Goal: Task Accomplishment & Management: Manage account settings

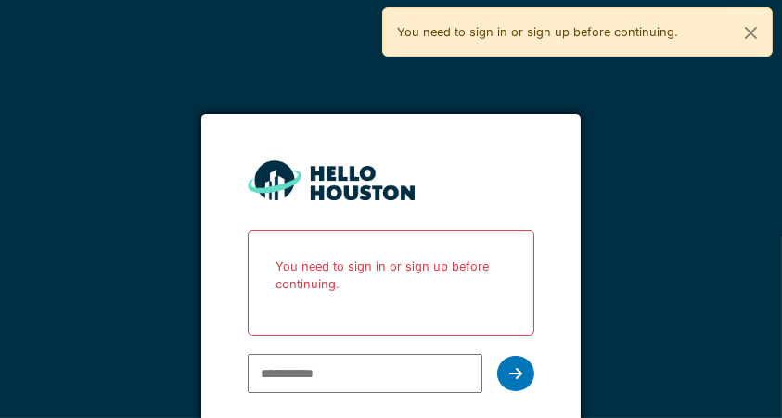
type input "**********"
click at [522, 377] on icon at bounding box center [515, 373] width 13 height 15
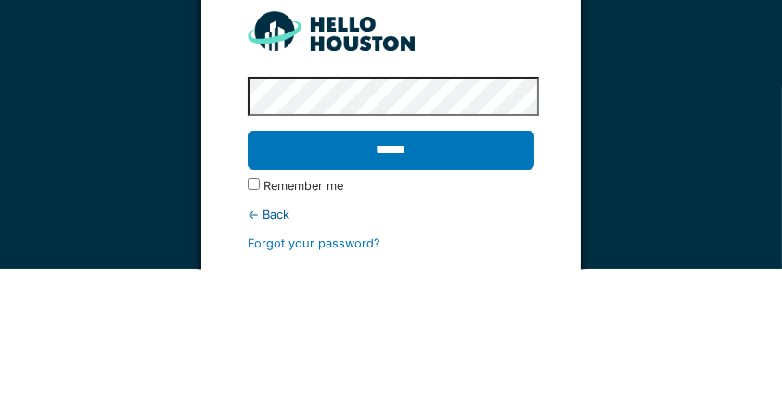
click at [482, 298] on input "******" at bounding box center [391, 299] width 287 height 39
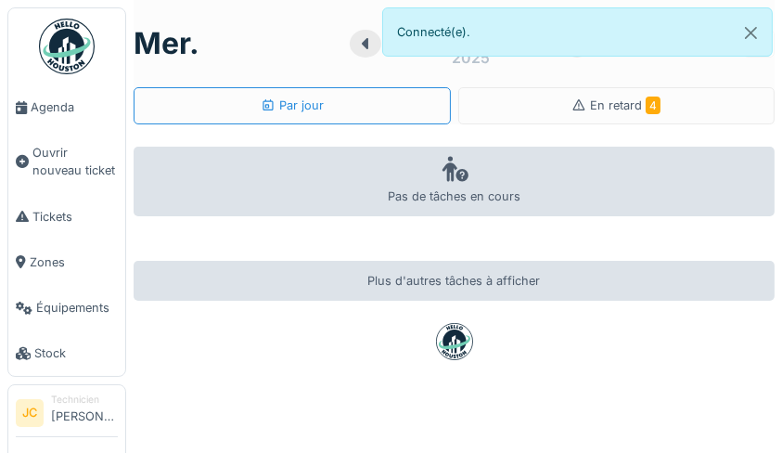
click at [666, 113] on div "En retard 4" at bounding box center [616, 105] width 317 height 37
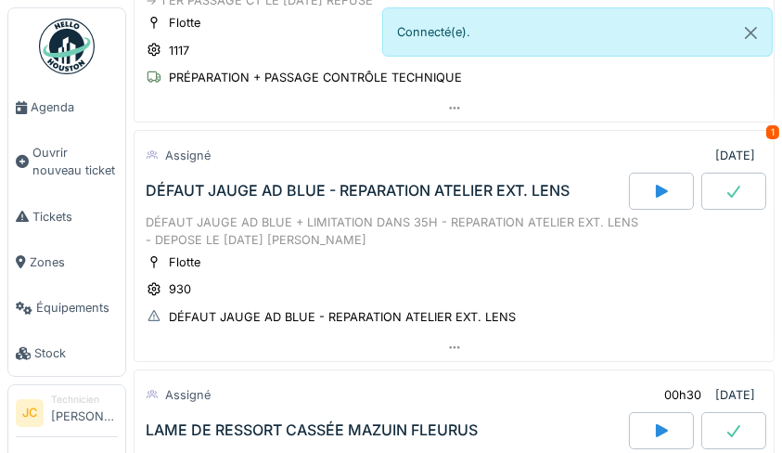
scroll to position [258, 0]
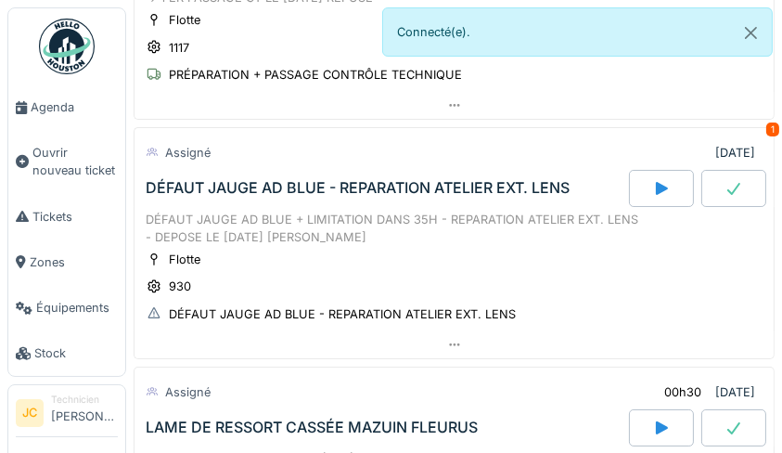
click at [766, 131] on div "1" at bounding box center [772, 129] width 13 height 14
click at [766, 130] on div "1" at bounding box center [772, 129] width 13 height 14
click at [455, 192] on div "DÉFAUT JAUGE AD BLUE - REPARATION ATELIER EXT. LENS" at bounding box center [358, 188] width 424 height 18
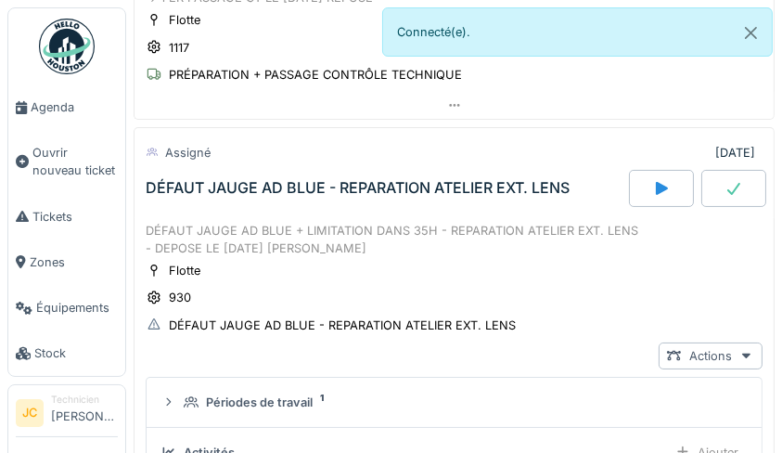
scroll to position [309, 0]
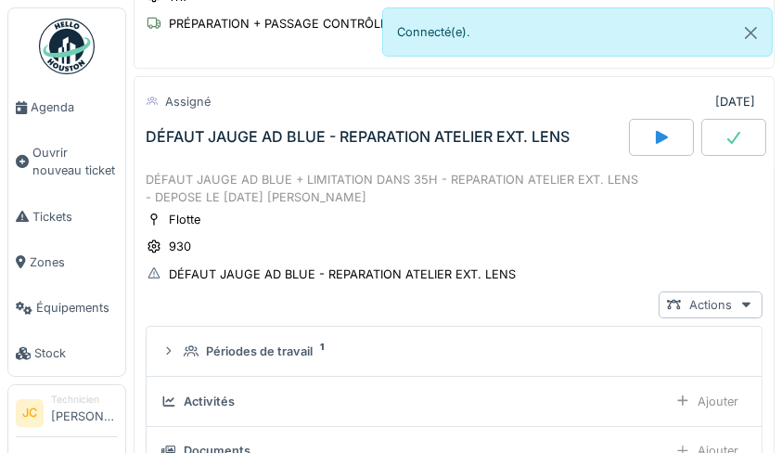
click at [423, 273] on div "DÉFAUT JAUGE AD BLUE - REPARATION ATELIER EXT. LENS" at bounding box center [342, 274] width 347 height 18
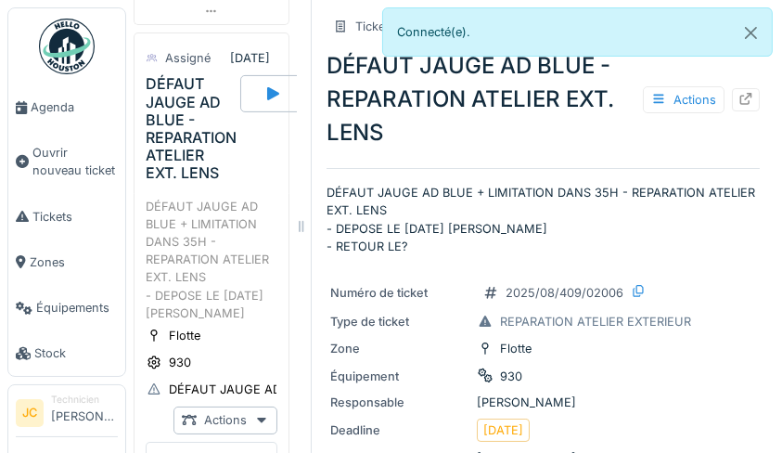
click at [729, 297] on div "Numéro de ticket 2025/08/409/02006" at bounding box center [543, 292] width 426 height 23
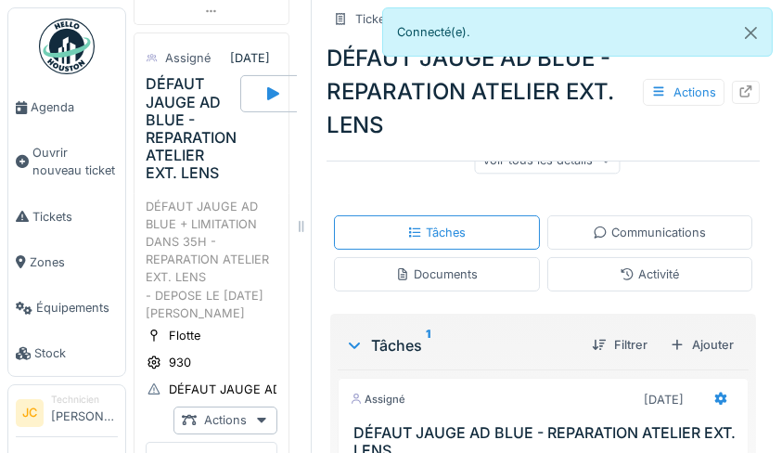
click at [717, 313] on div "Ticket En cours DÉFAUT JAUGE AD BLUE - REPARATION ATELIER EXT. LENS Actions DÉF…" at bounding box center [543, 179] width 433 height 1033
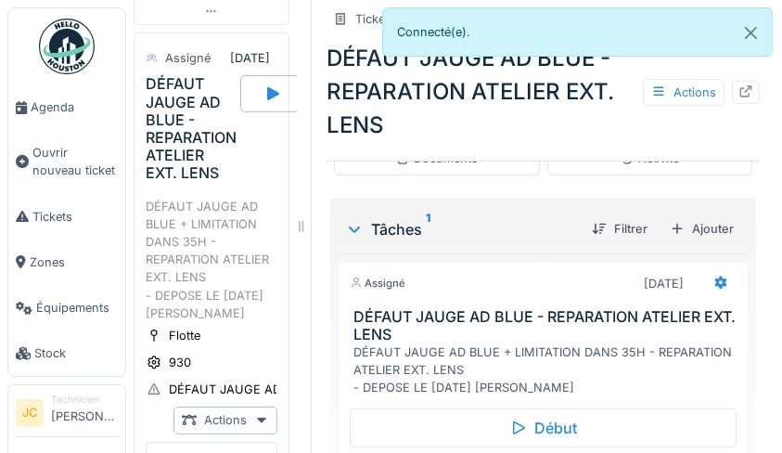
scroll to position [454, 0]
click at [715, 340] on h3 "DÉFAUT JAUGE AD BLUE - REPARATION ATELIER EXT. LENS" at bounding box center [546, 324] width 387 height 35
click at [721, 327] on h3 "DÉFAUT JAUGE AD BLUE - REPARATION ATELIER EXT. LENS" at bounding box center [546, 324] width 387 height 35
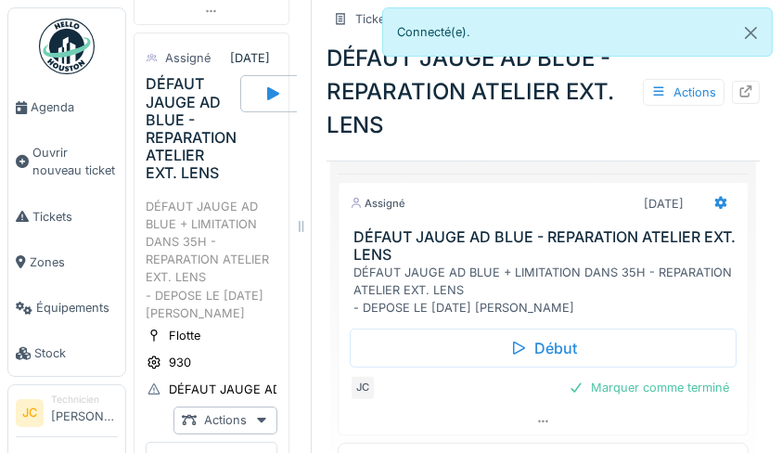
scroll to position [9, 0]
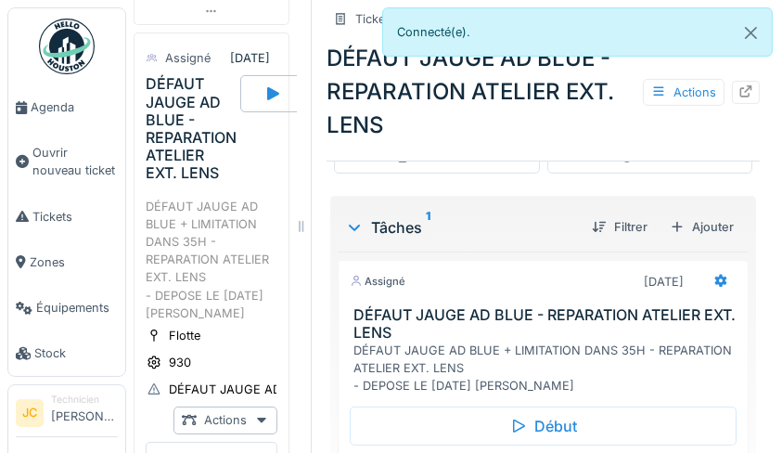
click at [700, 346] on div "DÉFAUT JAUGE AD BLUE + LIMITATION DANS 35H - REPARATION ATELIER EXT. LENS - DEP…" at bounding box center [546, 368] width 387 height 54
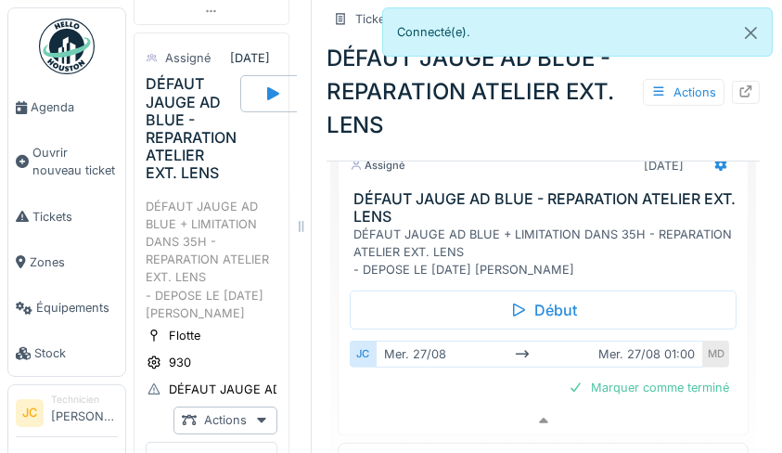
scroll to position [580, 0]
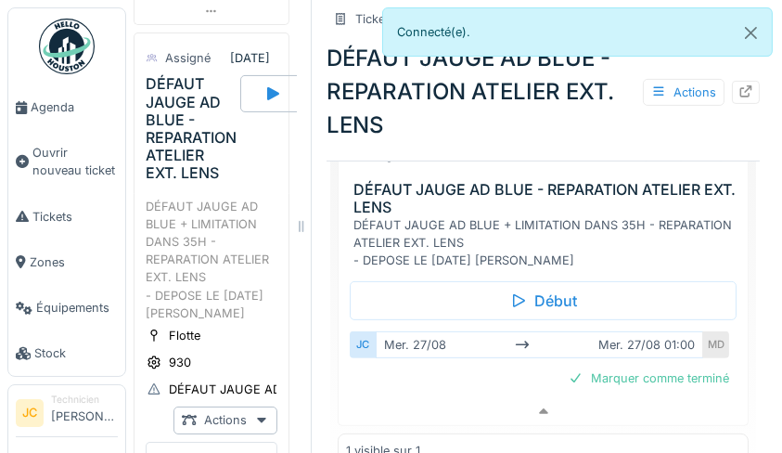
click at [691, 375] on div "Marquer comme terminé" at bounding box center [648, 378] width 175 height 25
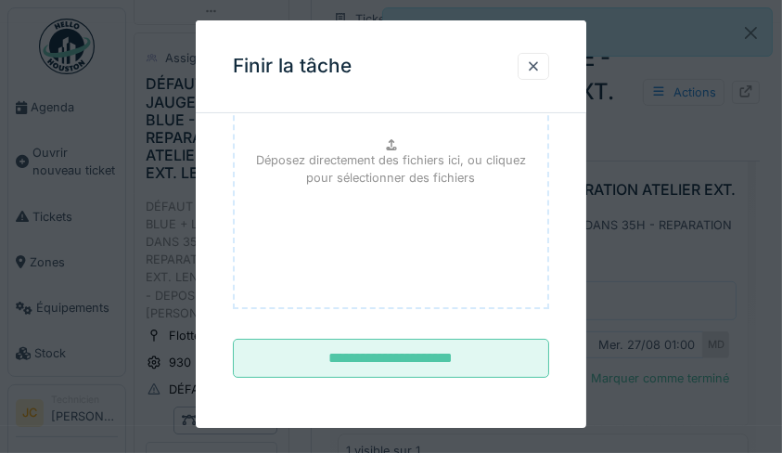
scroll to position [256, 0]
click at [475, 364] on input "**********" at bounding box center [391, 357] width 317 height 39
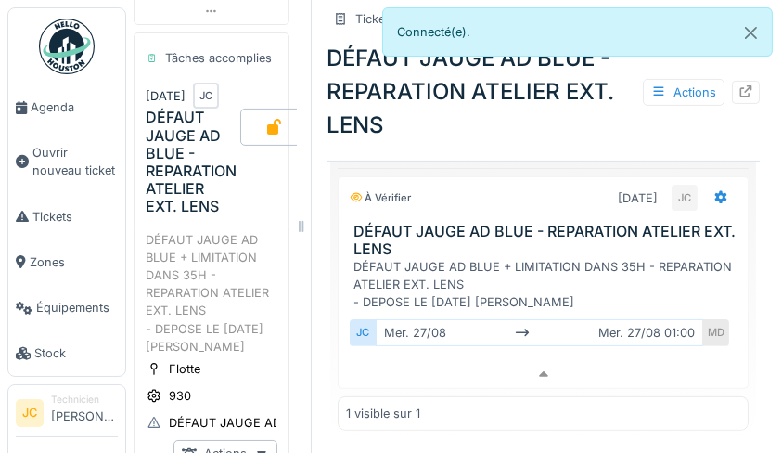
scroll to position [486, 0]
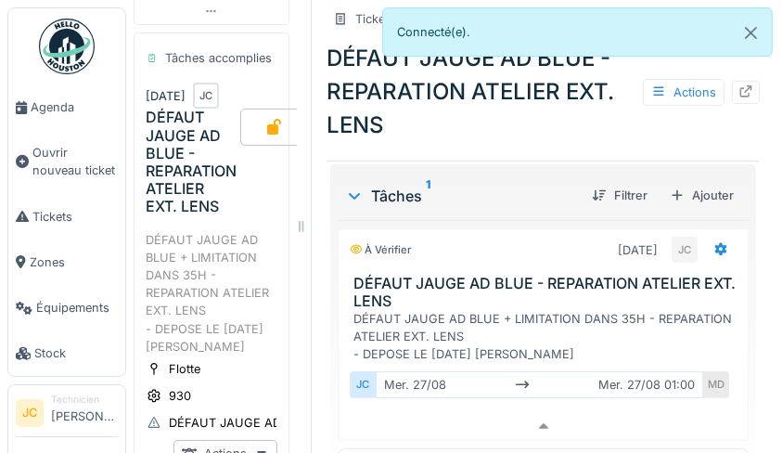
click at [68, 52] on img at bounding box center [67, 47] width 56 height 56
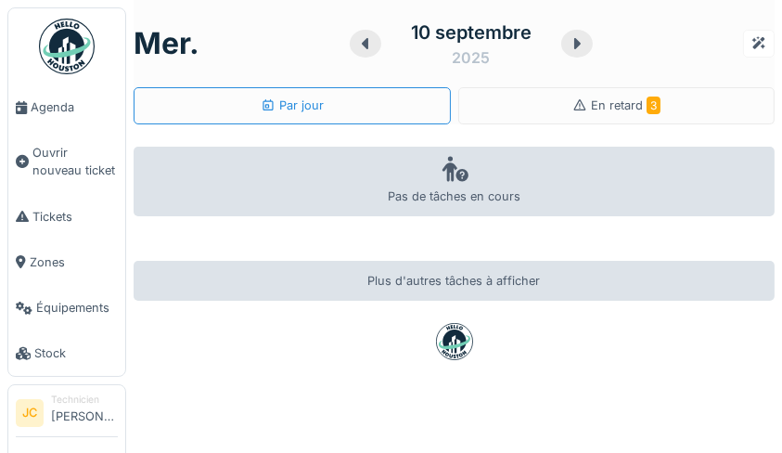
click at [675, 104] on div "En retard 3" at bounding box center [616, 105] width 317 height 37
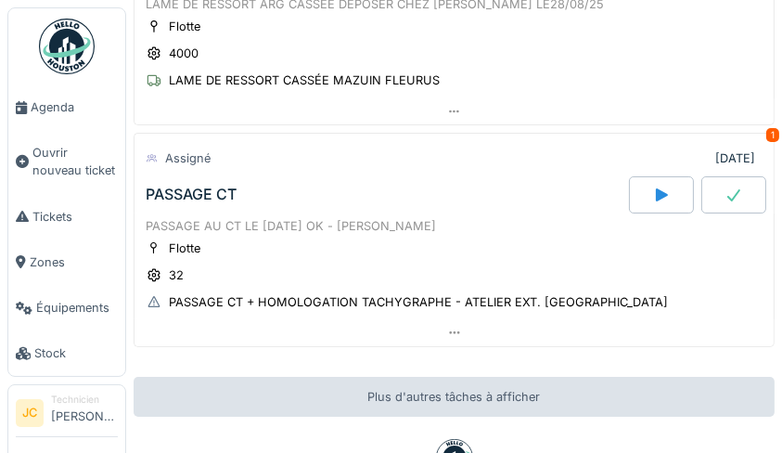
scroll to position [474, 0]
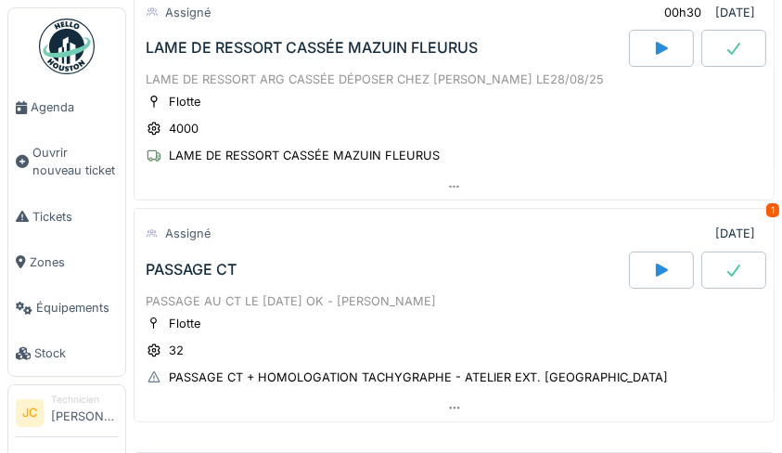
click at [491, 374] on div "PASSAGE CT + HOMOLOGATION TACHYGRAPHE - ATELIER EXT. [GEOGRAPHIC_DATA]" at bounding box center [418, 377] width 499 height 18
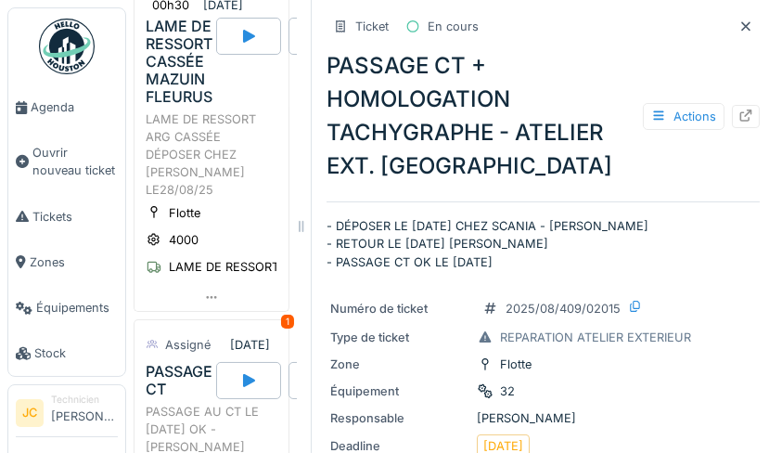
click at [739, 114] on icon at bounding box center [746, 115] width 15 height 12
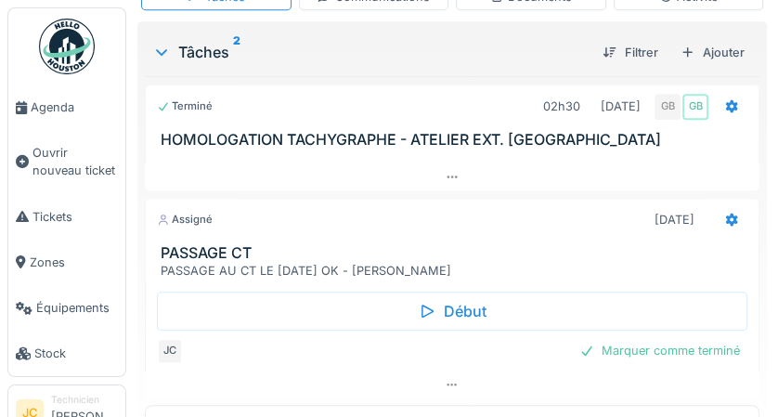
scroll to position [437, 0]
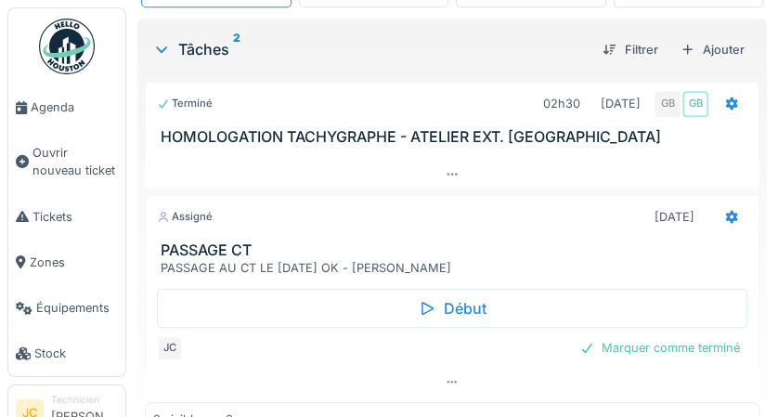
click at [690, 335] on div "Marquer comme terminé" at bounding box center [659, 347] width 175 height 25
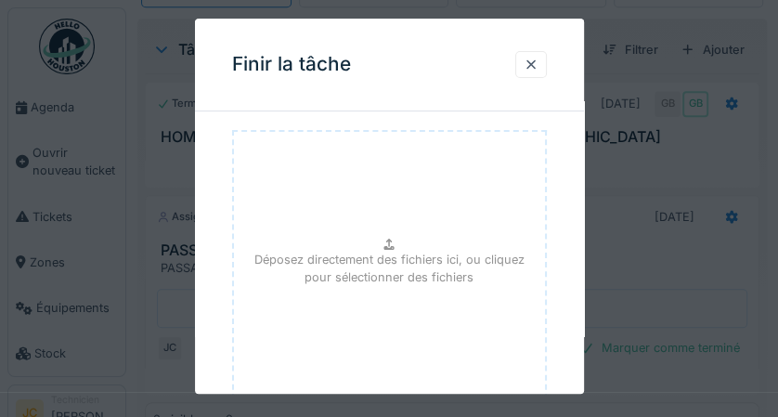
scroll to position [289, 0]
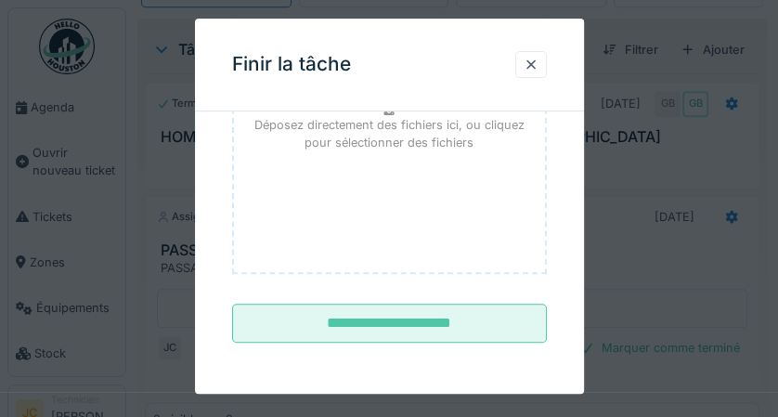
click at [499, 322] on input "**********" at bounding box center [389, 323] width 315 height 39
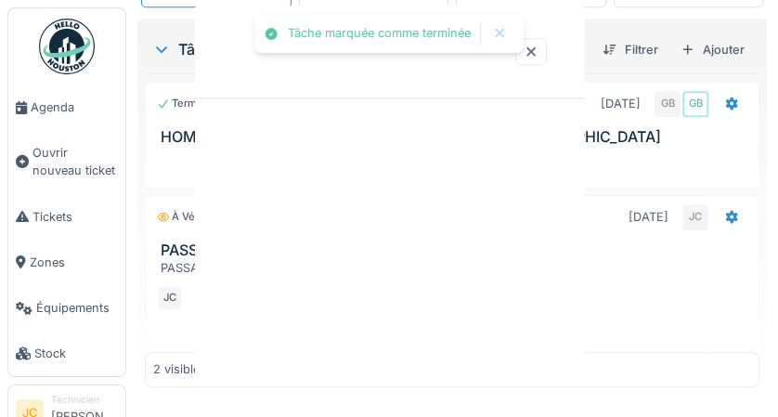
scroll to position [0, 0]
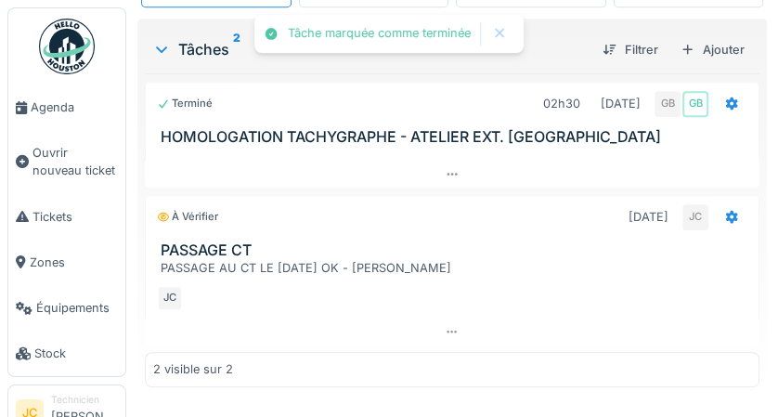
click at [66, 60] on img at bounding box center [67, 47] width 56 height 56
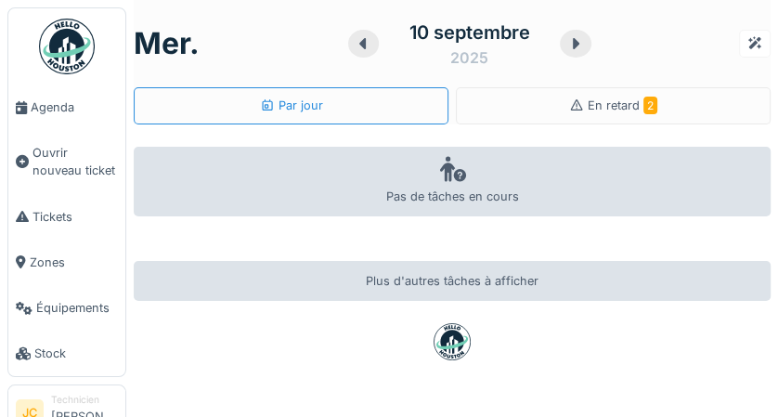
click at [663, 102] on div "En retard 2" at bounding box center [613, 105] width 315 height 37
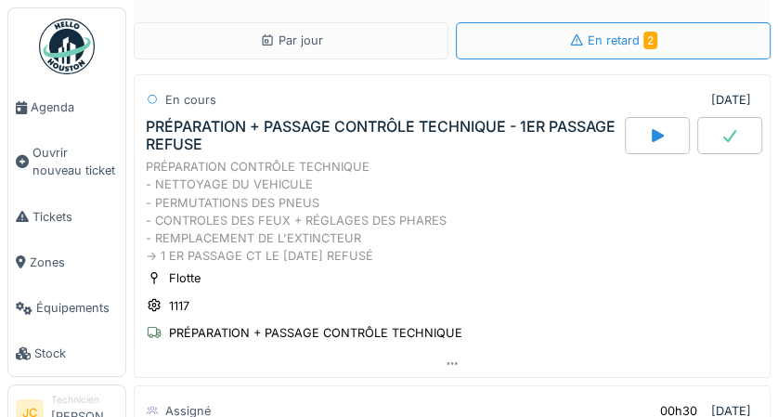
click at [54, 104] on span "Agenda" at bounding box center [74, 107] width 87 height 18
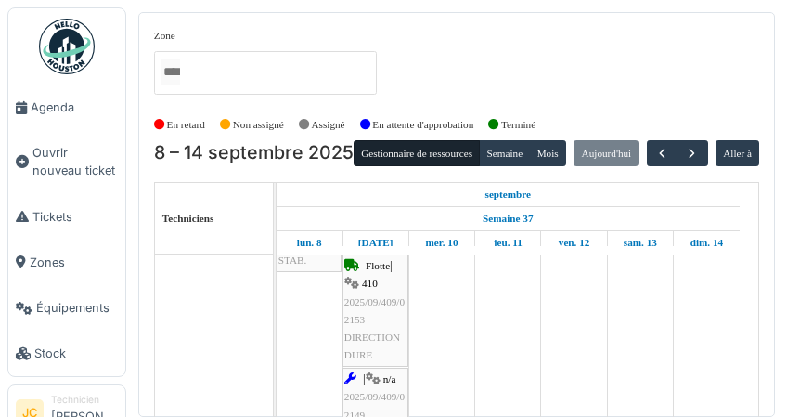
scroll to position [263, 0]
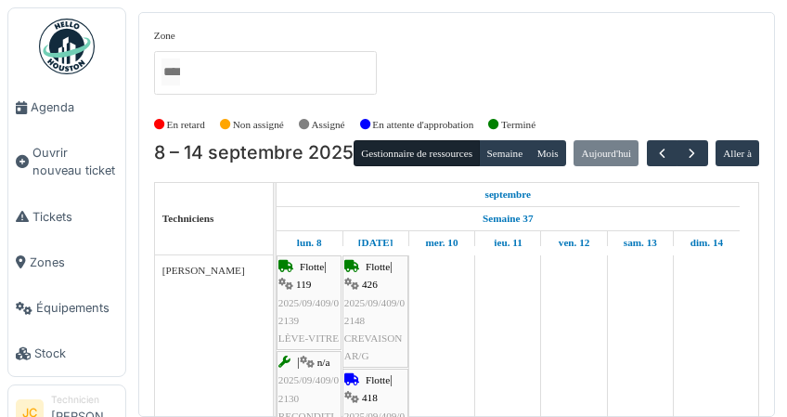
click at [75, 44] on img at bounding box center [67, 47] width 56 height 56
